Goal: Task Accomplishment & Management: Complete application form

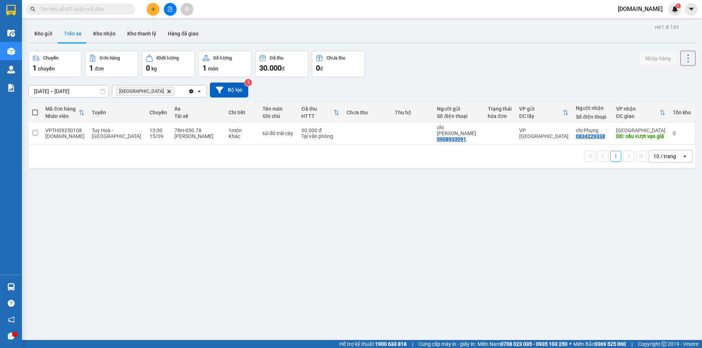
click at [63, 163] on div "ver 1.8.143 Kho gửi Trên xe Kho nhận Kho thanh [PERSON_NAME] đã giao Chuyến 1 c…" at bounding box center [362, 196] width 672 height 348
click at [38, 134] on input "checkbox" at bounding box center [35, 132] width 5 height 5
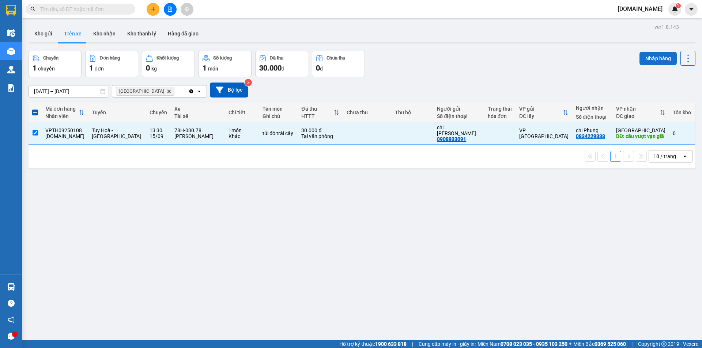
click at [648, 58] on button "Nhập hàng" at bounding box center [657, 58] width 37 height 13
checkbox input "false"
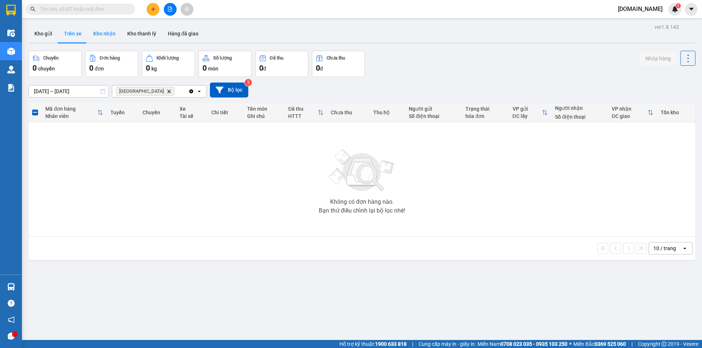
click at [101, 34] on button "Kho nhận" at bounding box center [104, 34] width 34 height 18
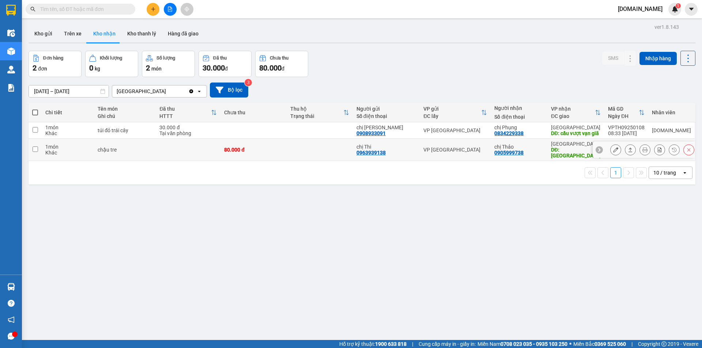
click at [35, 152] on input "checkbox" at bounding box center [35, 149] width 5 height 5
checkbox input "true"
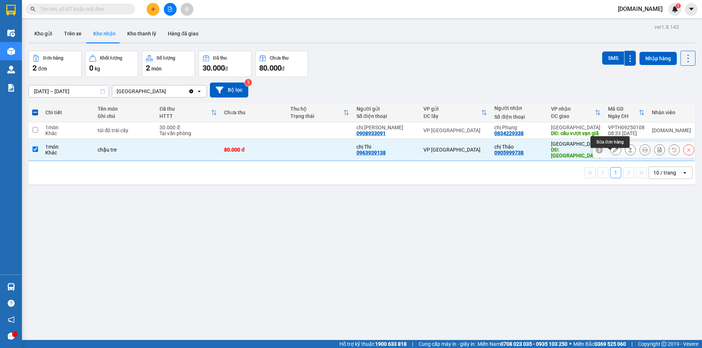
click at [613, 152] on icon at bounding box center [615, 149] width 5 height 5
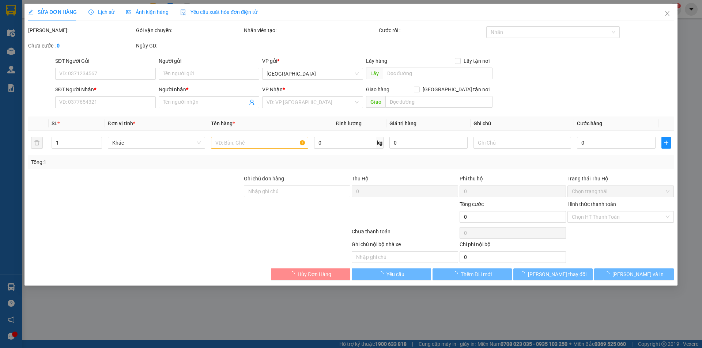
type input "0963939138"
type input "chị Thi"
type input "0905999738"
type input "chị Thảo"
type input "[GEOGRAPHIC_DATA]"
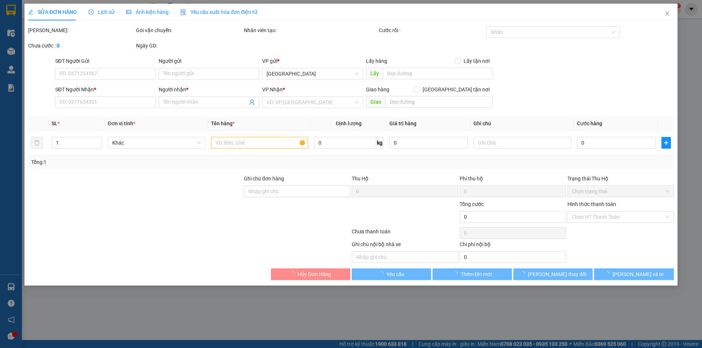
type input "80.000"
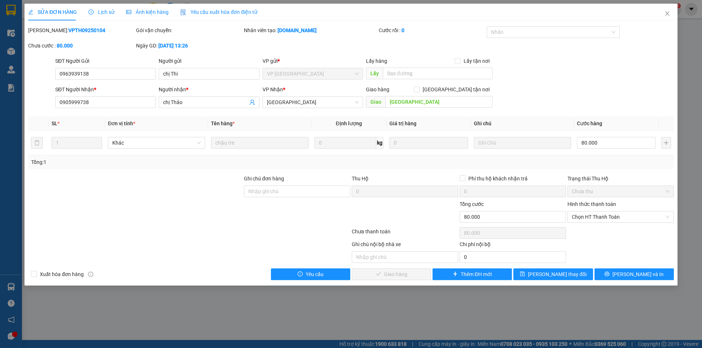
click at [109, 11] on span "Lịch sử" at bounding box center [101, 12] width 26 height 6
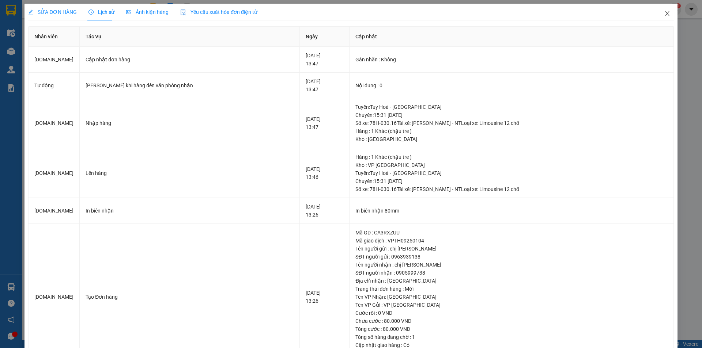
click at [664, 12] on icon "close" at bounding box center [667, 14] width 6 height 6
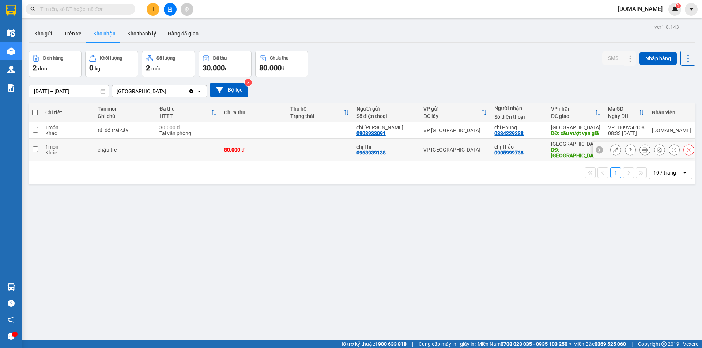
click at [38, 152] on input "checkbox" at bounding box center [35, 149] width 5 height 5
checkbox input "true"
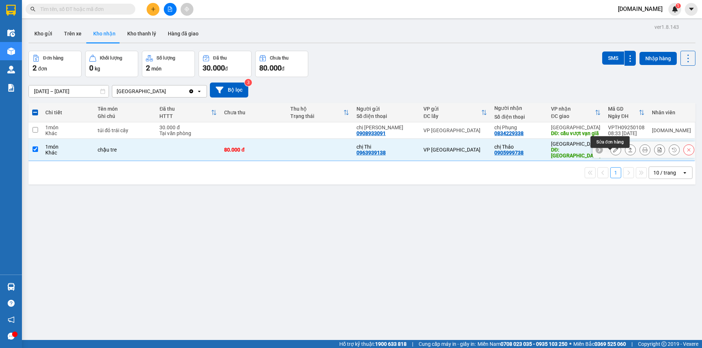
click at [613, 152] on icon at bounding box center [615, 149] width 5 height 5
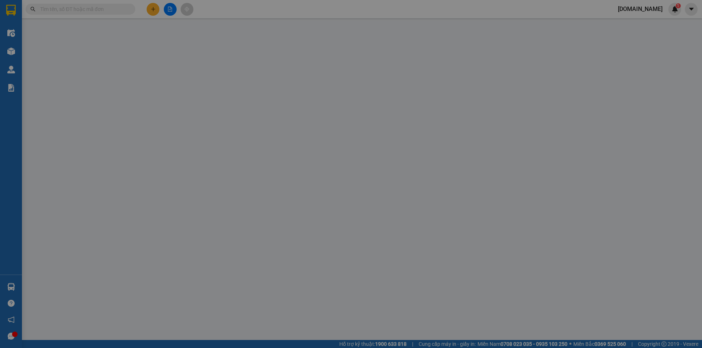
type input "0963939138"
type input "chị Thi"
type input "0905999738"
type input "chị Thảo"
type input "[GEOGRAPHIC_DATA]"
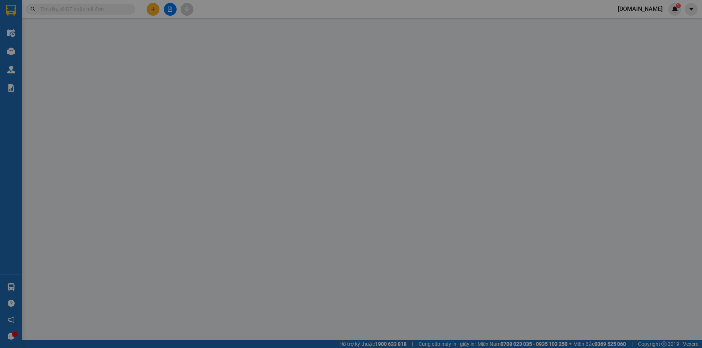
type input "80.000"
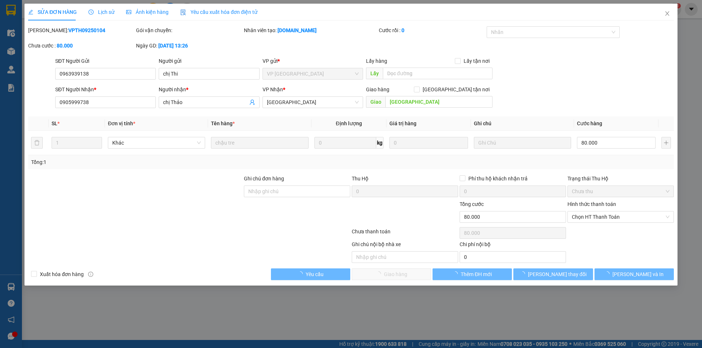
click at [101, 7] on div "Lịch sử" at bounding box center [101, 12] width 26 height 17
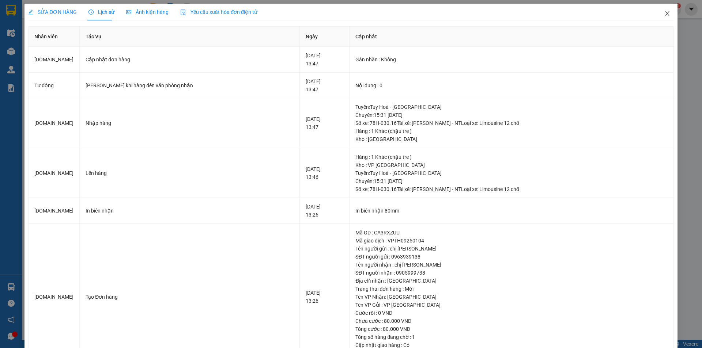
click at [664, 13] on icon "close" at bounding box center [667, 14] width 6 height 6
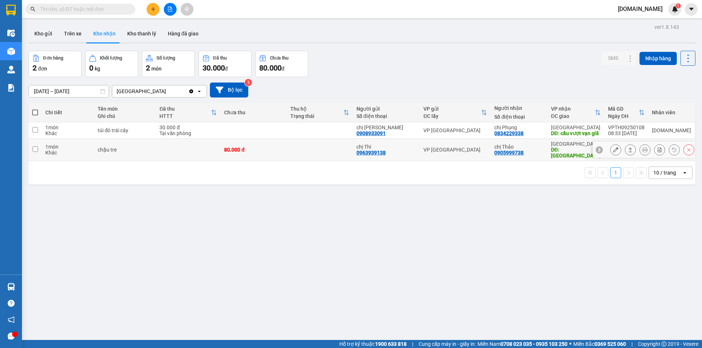
click at [35, 152] on input "checkbox" at bounding box center [35, 149] width 5 height 5
checkbox input "true"
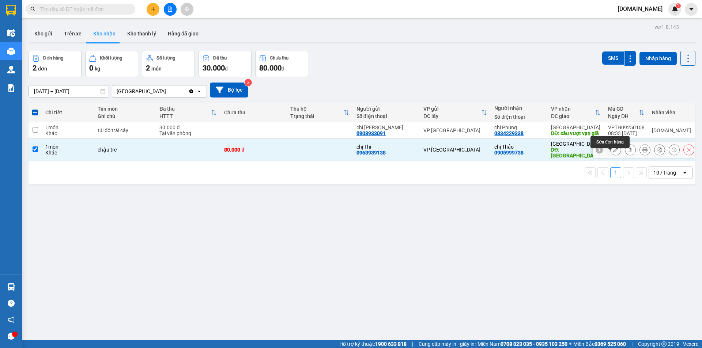
click at [611, 156] on button at bounding box center [615, 150] width 10 height 13
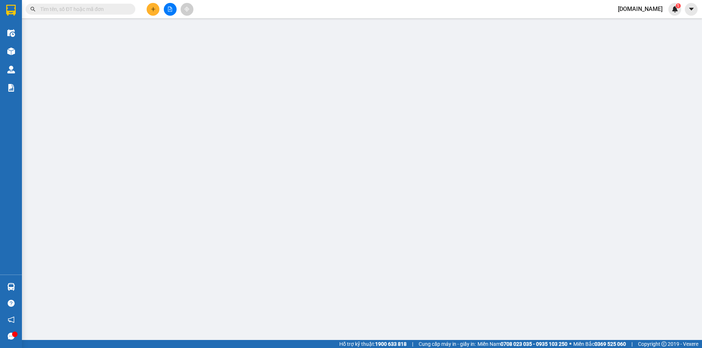
type input "0963939138"
type input "chị Thi"
type input "0905999738"
type input "chị Thảo"
type input "[GEOGRAPHIC_DATA]"
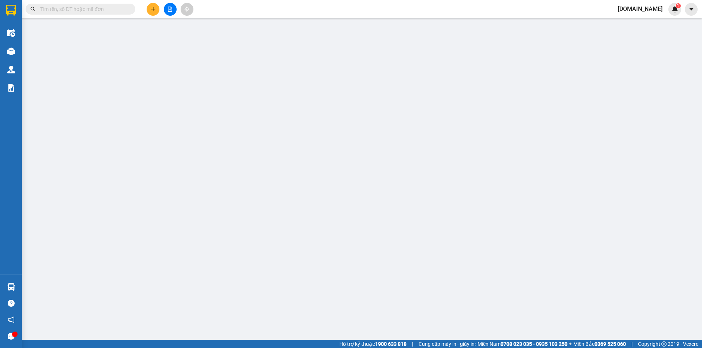
type input "80.000"
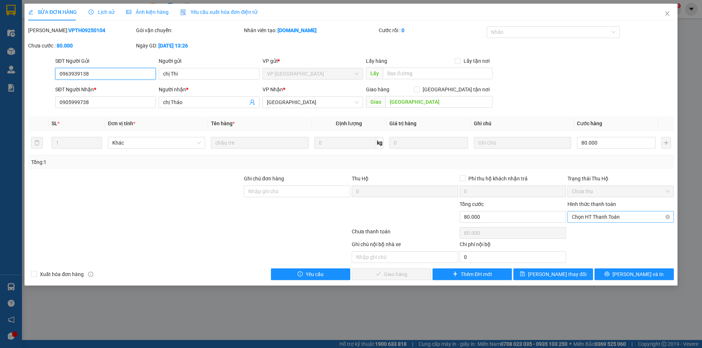
click at [610, 215] on span "Chọn HT Thanh Toán" at bounding box center [621, 217] width 98 height 11
click at [588, 243] on div "Tài xế thu" at bounding box center [621, 243] width 98 height 8
type input "0"
click at [384, 274] on span "[PERSON_NAME] và Giao hàng" at bounding box center [400, 274] width 70 height 8
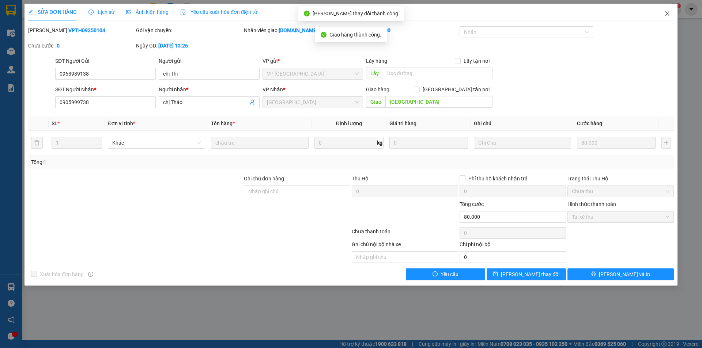
drag, startPoint x: 667, startPoint y: 15, endPoint x: 390, endPoint y: 2, distance: 278.0
click at [667, 15] on icon "close" at bounding box center [667, 14] width 6 height 6
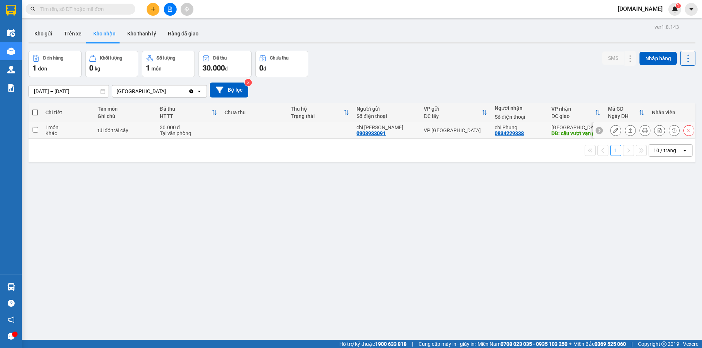
click at [36, 133] on input "checkbox" at bounding box center [35, 129] width 5 height 5
checkbox input "true"
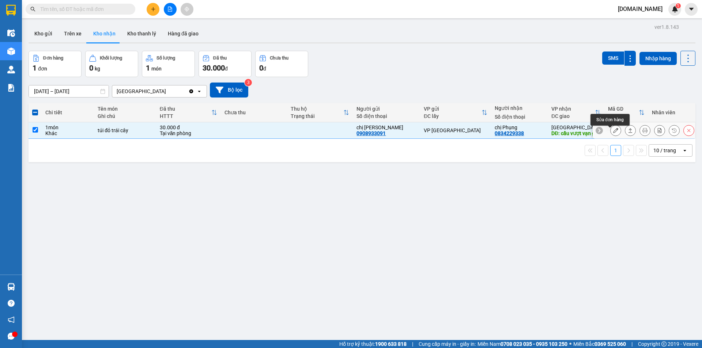
click at [613, 132] on icon at bounding box center [615, 130] width 5 height 5
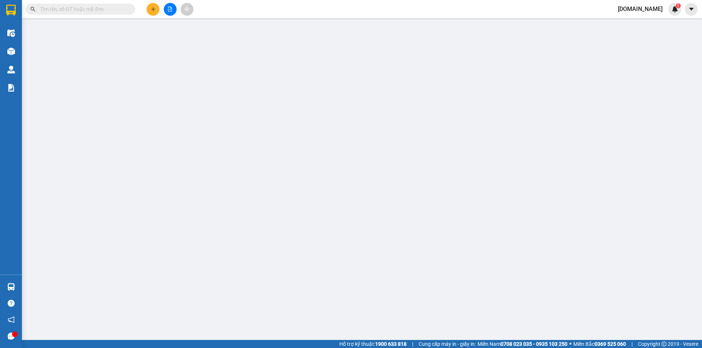
type input "0908933091"
type input "chị [PERSON_NAME]"
type input "0834229338"
type input "chị Phụng"
type input "cầu vượt vạn giã"
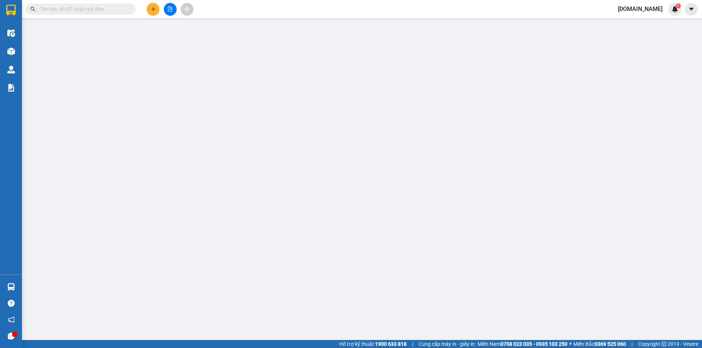
type input "30.000"
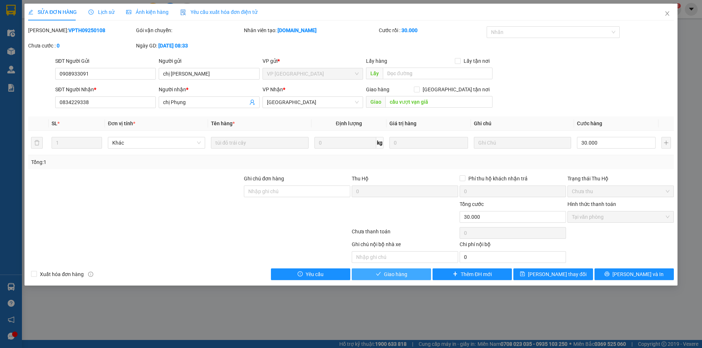
click at [382, 275] on button "Giao hàng" at bounding box center [391, 275] width 79 height 12
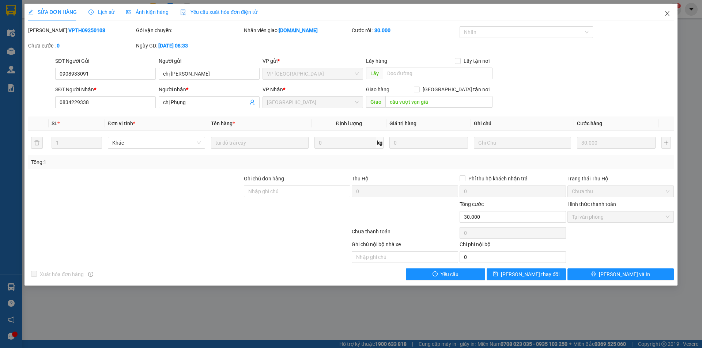
click at [667, 13] on icon "close" at bounding box center [667, 14] width 6 height 6
